Goal: Find specific page/section: Find specific page/section

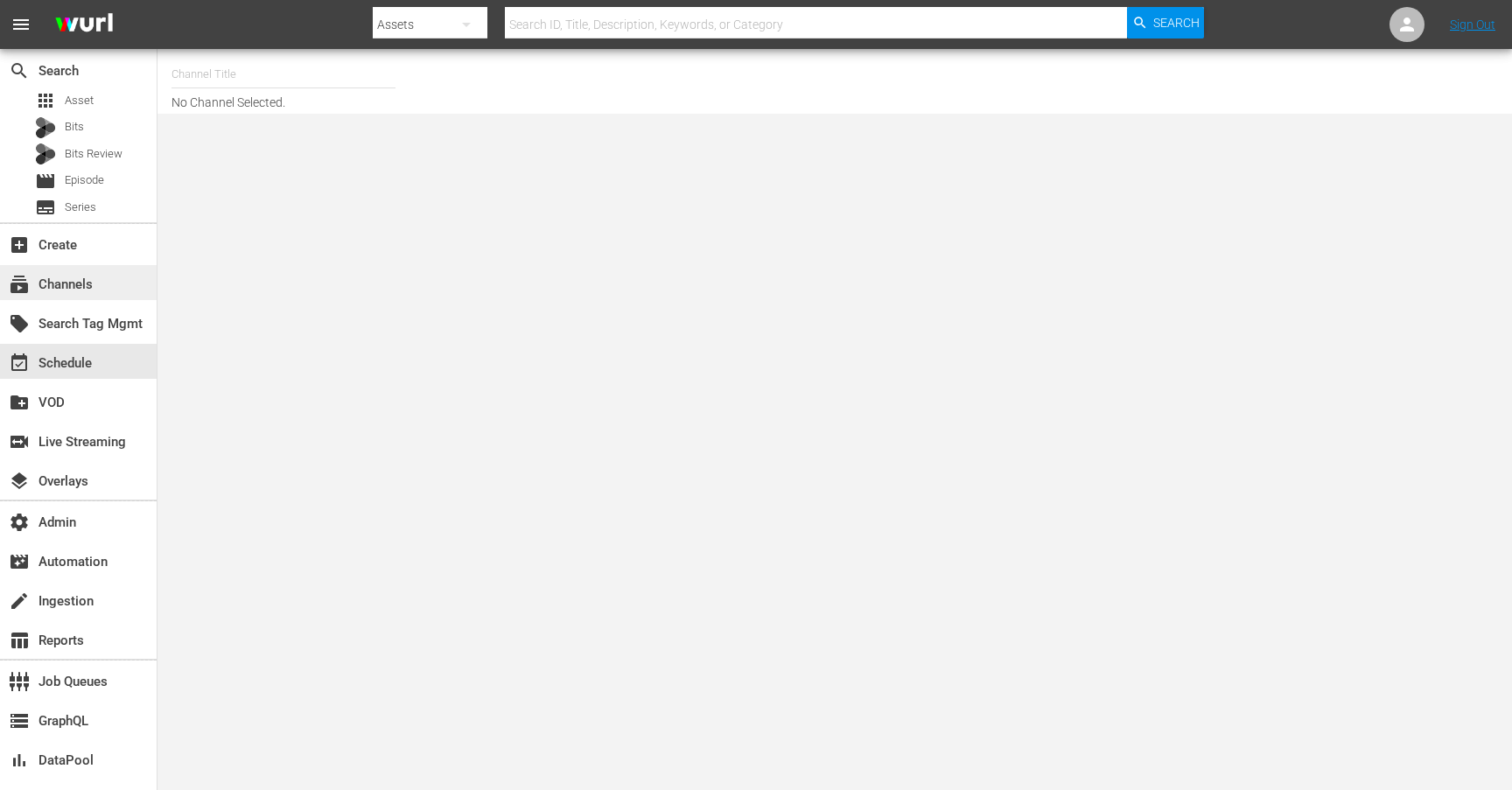
click at [94, 298] on div "subscriptions Channels" at bounding box center [78, 283] width 157 height 35
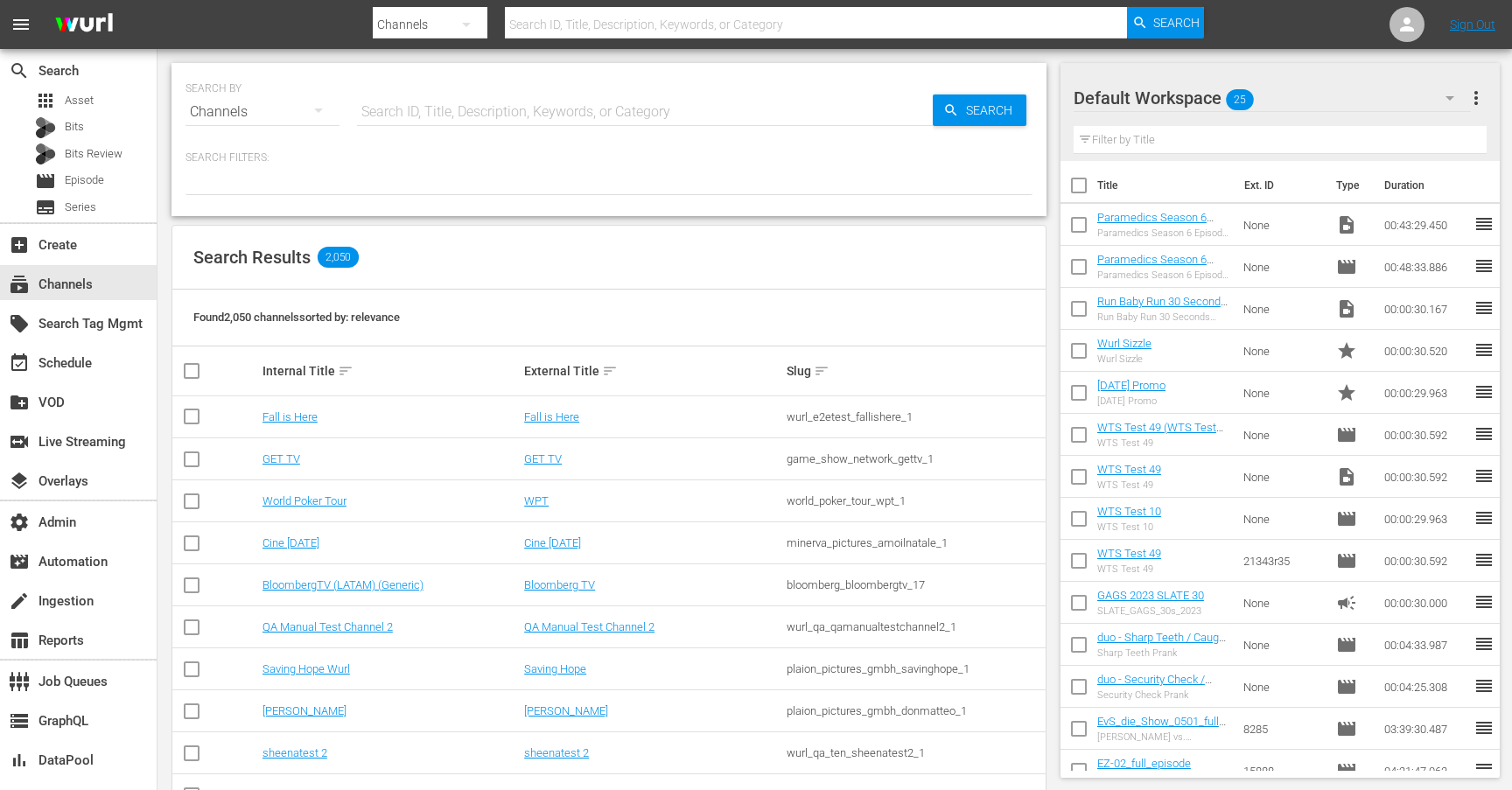
click at [422, 116] on input "text" at bounding box center [645, 112] width 575 height 42
type input "msg"
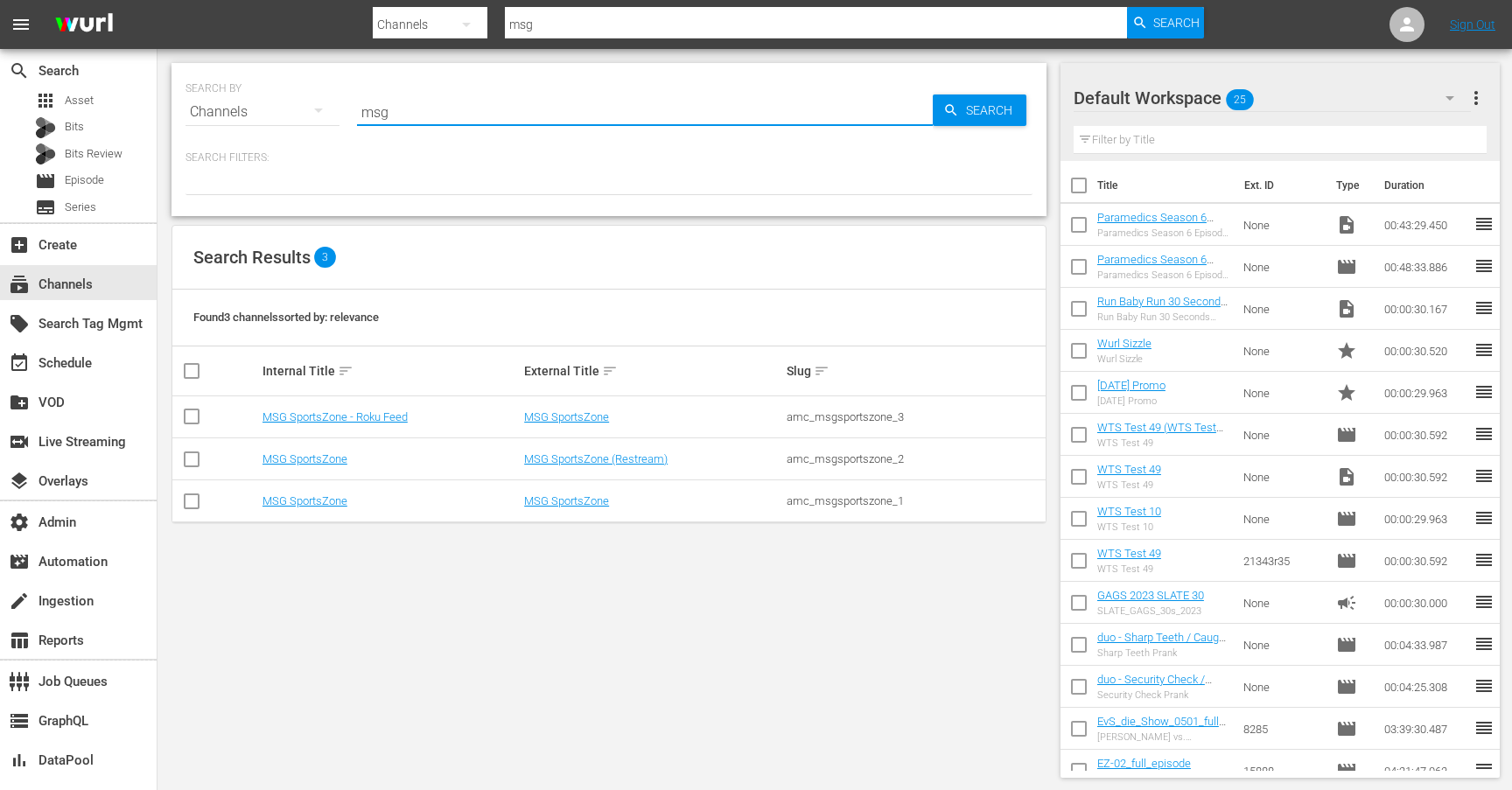
type input "msg"
click at [329, 509] on td "MSG SportsZone" at bounding box center [391, 502] width 261 height 42
click at [329, 504] on link "MSG SportsZone" at bounding box center [305, 502] width 85 height 13
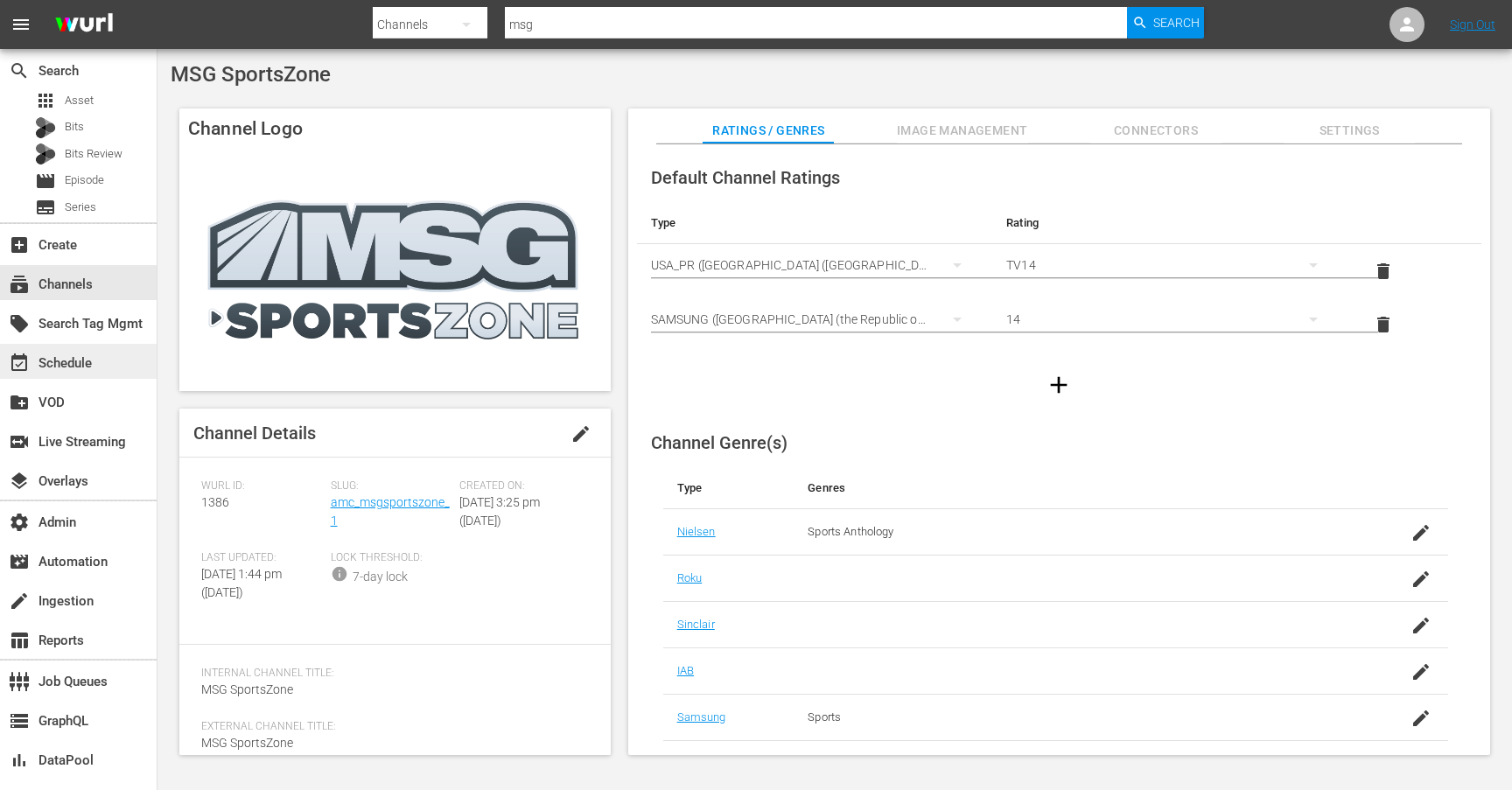
click at [121, 361] on div "event_available Schedule" at bounding box center [78, 361] width 157 height 35
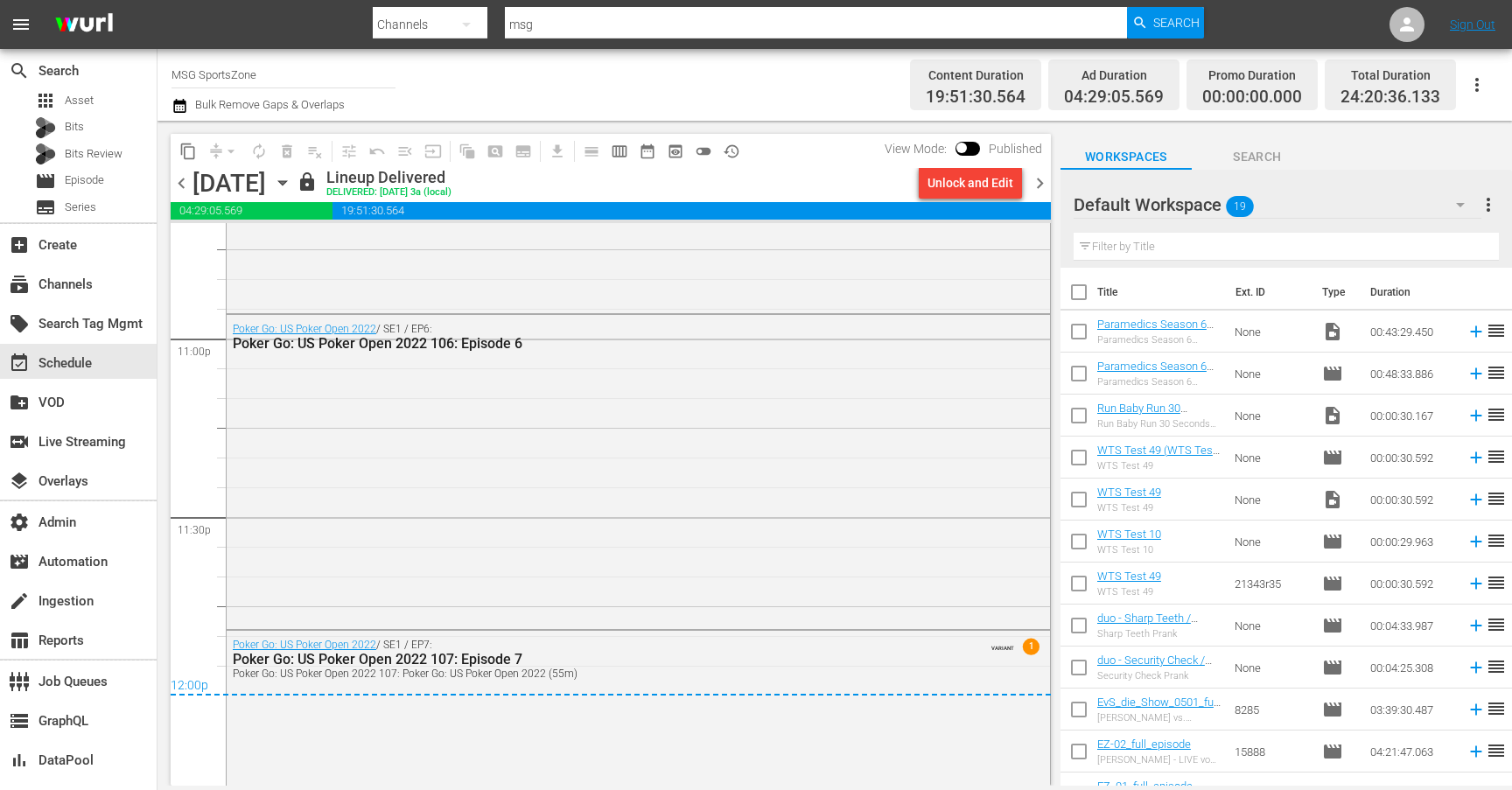
scroll to position [8112, 0]
